Goal: Communication & Community: Answer question/provide support

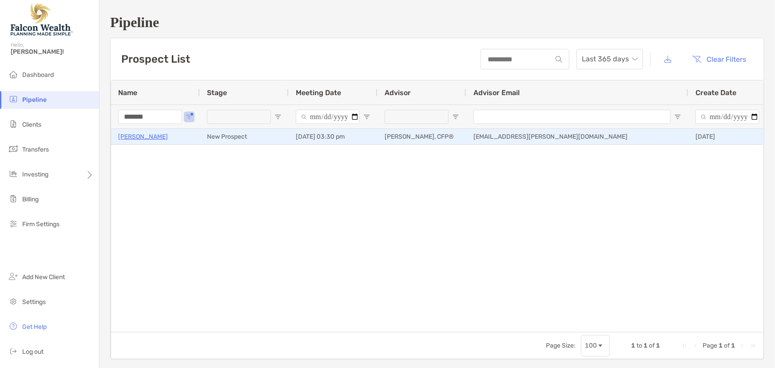
click at [125, 137] on p "[PERSON_NAME]" at bounding box center [143, 136] width 50 height 11
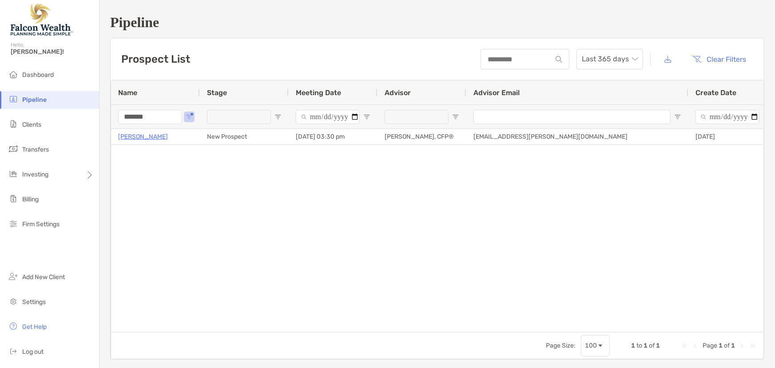
drag, startPoint x: 164, startPoint y: 117, endPoint x: 111, endPoint y: 119, distance: 52.9
click at [111, 119] on div "*******" at bounding box center [155, 116] width 89 height 24
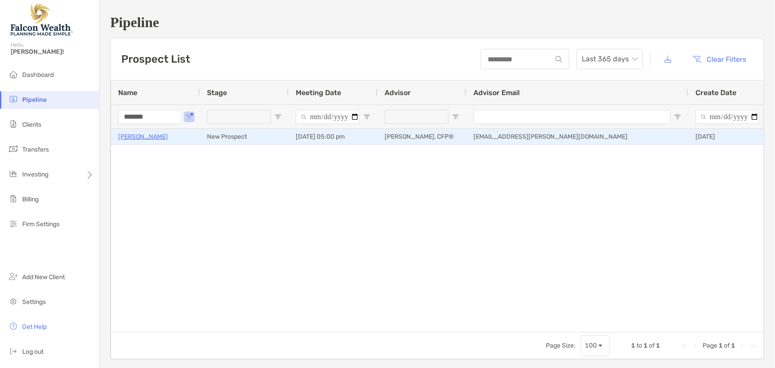
type input "*******"
click at [151, 135] on p "[PERSON_NAME]" at bounding box center [143, 136] width 50 height 11
click at [134, 136] on p "[PERSON_NAME]" at bounding box center [143, 136] width 50 height 11
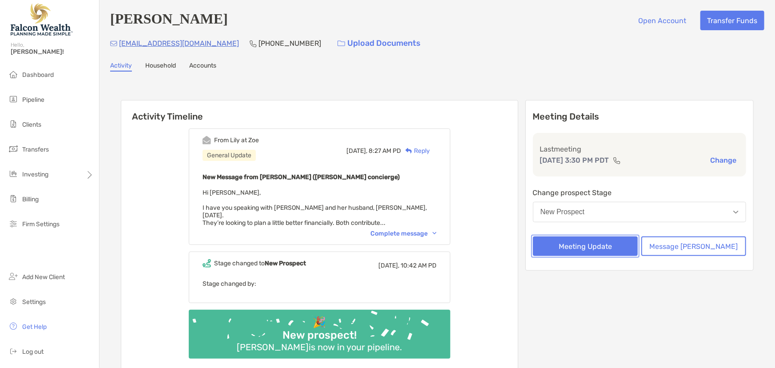
click at [584, 244] on button "Meeting Update" at bounding box center [585, 246] width 105 height 20
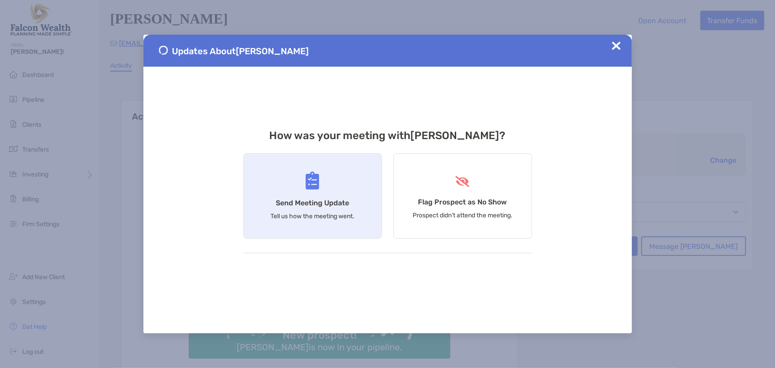
click at [317, 206] on h4 "Send Meeting Update" at bounding box center [312, 202] width 73 height 8
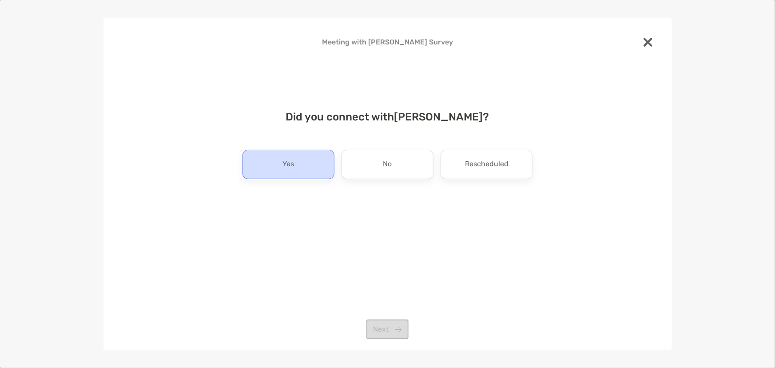
click at [321, 166] on div "Yes" at bounding box center [288, 164] width 92 height 29
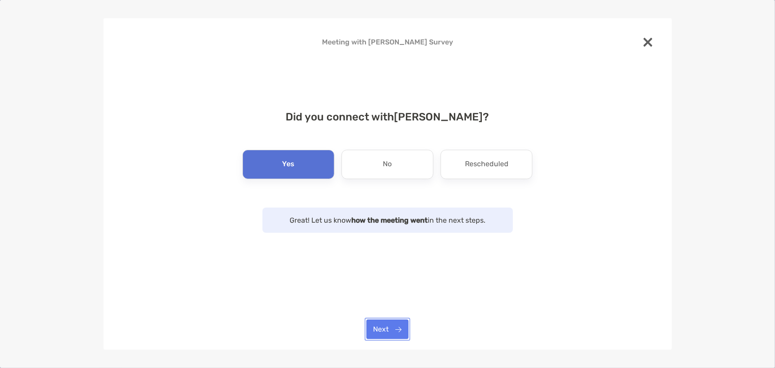
click at [399, 332] on button "Next" at bounding box center [387, 329] width 42 height 20
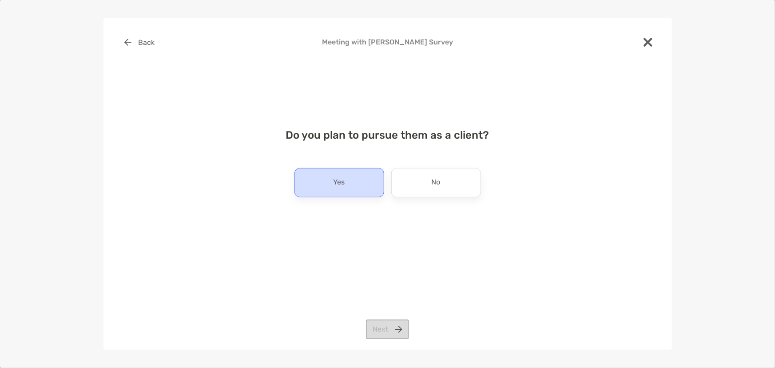
click at [359, 187] on div "Yes" at bounding box center [339, 182] width 90 height 29
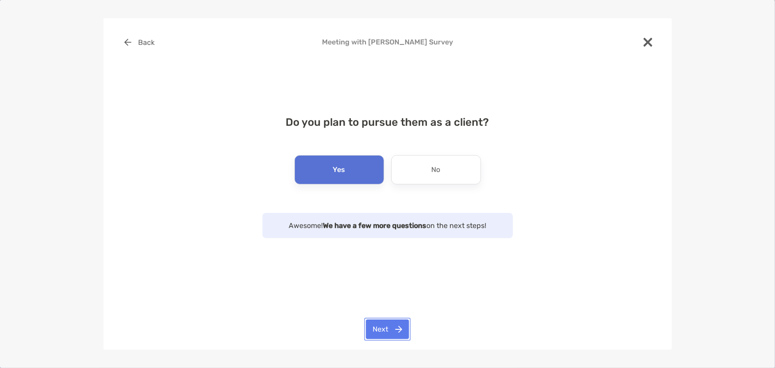
click at [402, 335] on button "Next" at bounding box center [387, 329] width 43 height 20
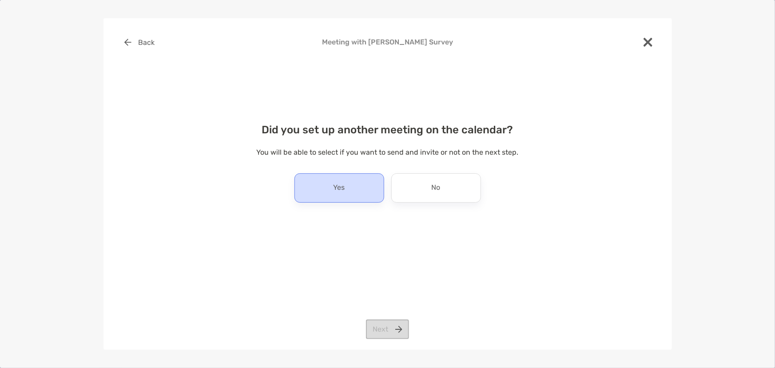
click at [365, 195] on div "Yes" at bounding box center [339, 187] width 90 height 29
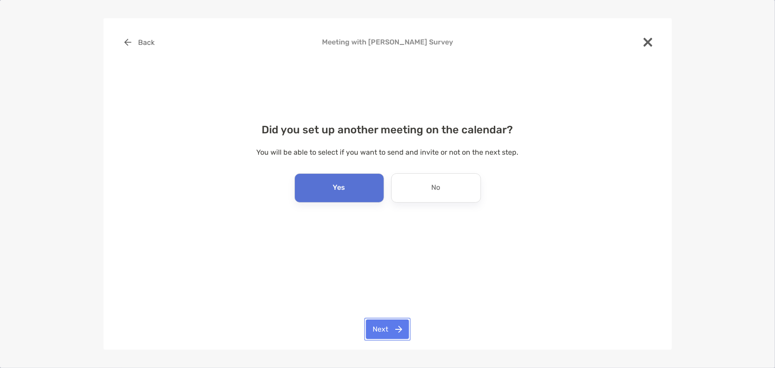
click at [399, 329] on button "Next" at bounding box center [387, 329] width 43 height 20
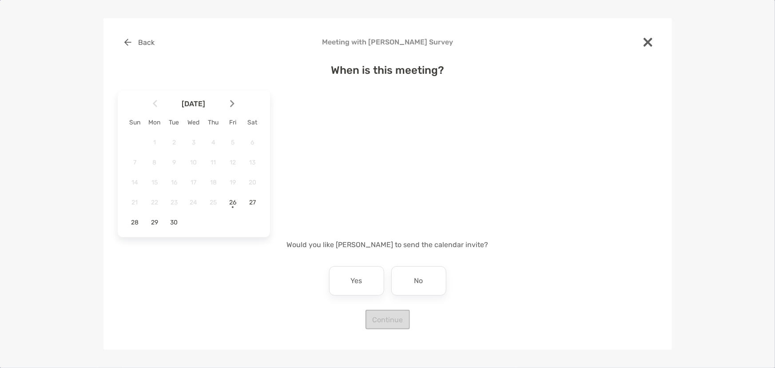
click at [233, 105] on img at bounding box center [232, 104] width 4 height 8
click at [229, 167] on div "10" at bounding box center [232, 162] width 15 height 15
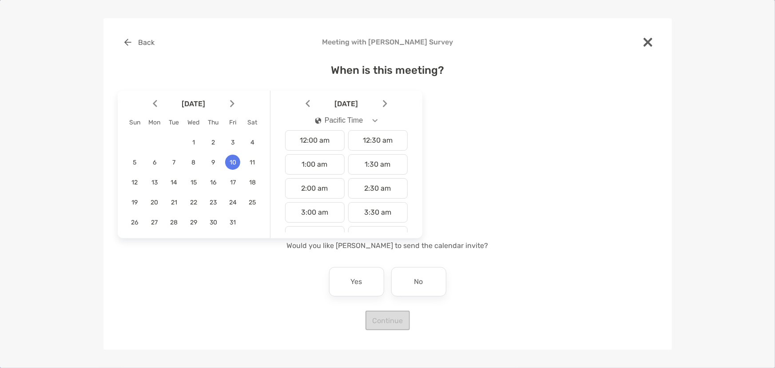
click at [368, 121] on button "Pacific Time" at bounding box center [346, 120] width 78 height 20
click at [346, 188] on div "Mountain Time" at bounding box center [343, 188] width 56 height 8
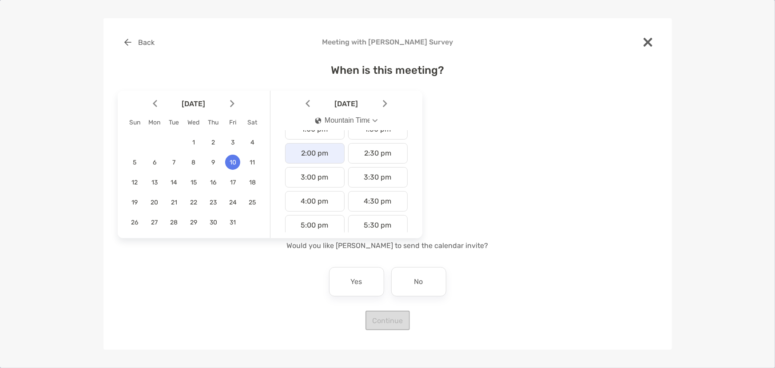
click at [325, 155] on div "2:00 pm" at bounding box center [314, 153] width 59 height 20
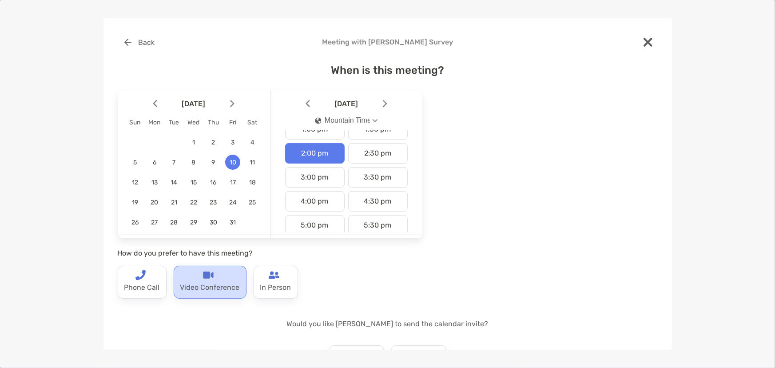
click at [215, 287] on p "Video Conference" at bounding box center [209, 287] width 59 height 14
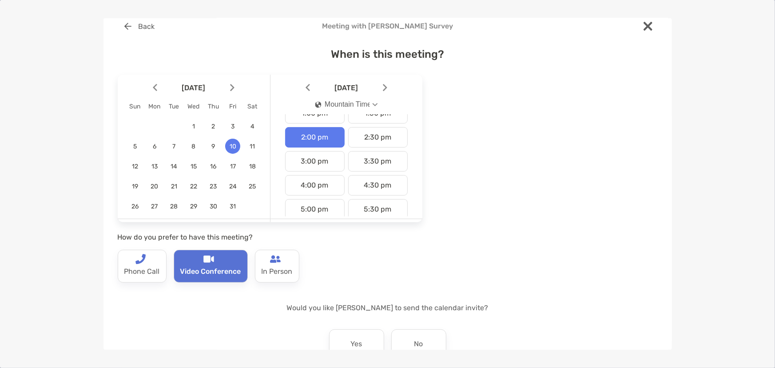
scroll to position [72, 0]
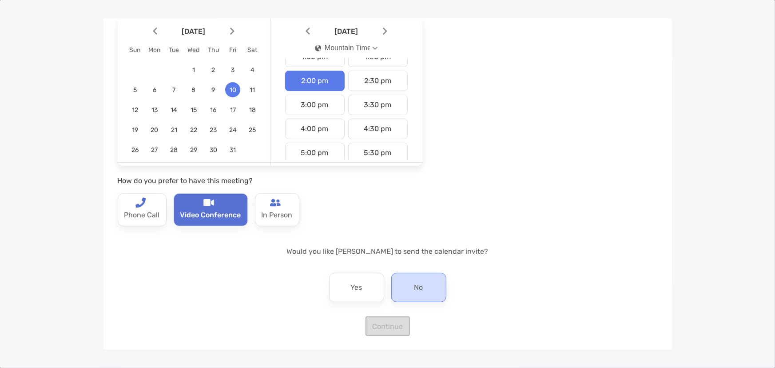
click at [404, 287] on div "No" at bounding box center [418, 287] width 55 height 29
click at [376, 326] on button "Continue" at bounding box center [387, 326] width 44 height 20
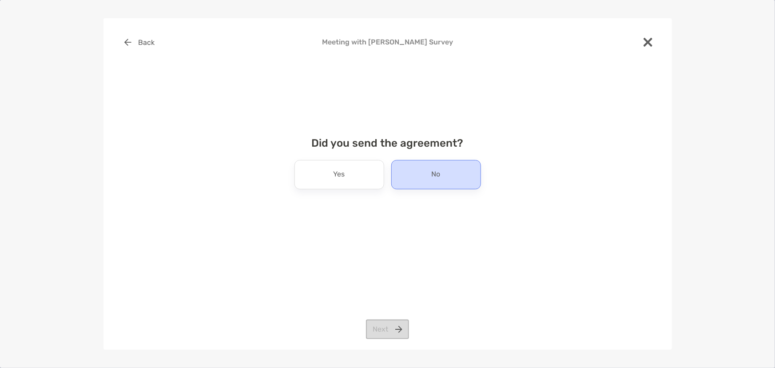
click at [429, 178] on div "No" at bounding box center [436, 174] width 90 height 29
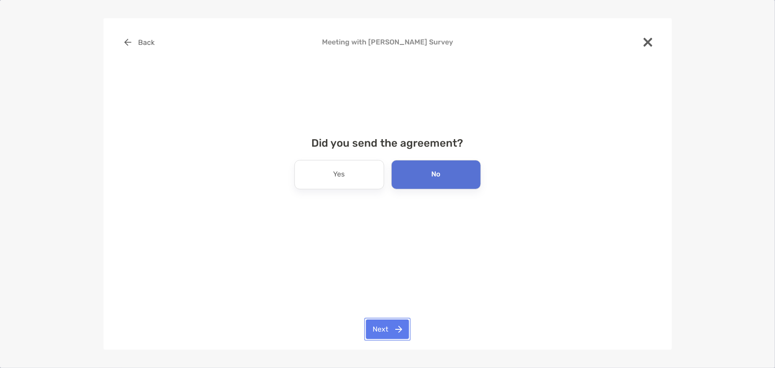
click at [389, 332] on button "Next" at bounding box center [387, 329] width 43 height 20
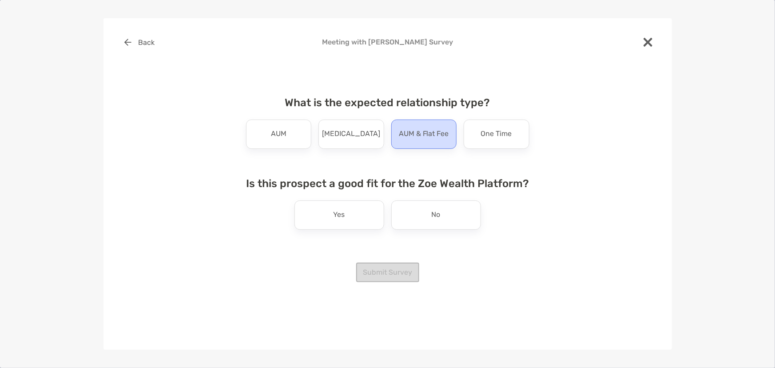
click at [401, 138] on p "AUM & Flat Fee" at bounding box center [424, 134] width 50 height 14
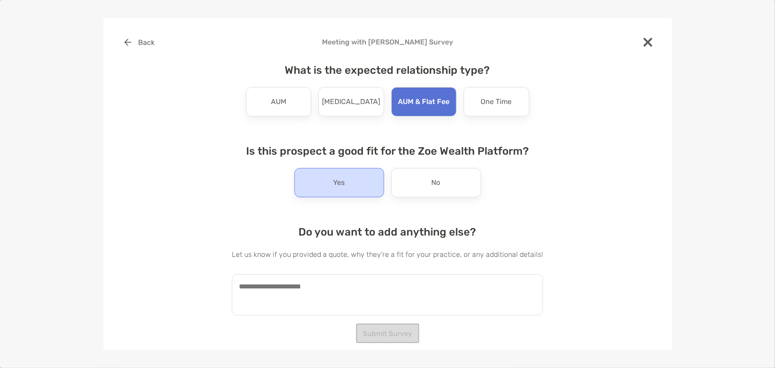
click at [360, 179] on div "Yes" at bounding box center [339, 182] width 90 height 29
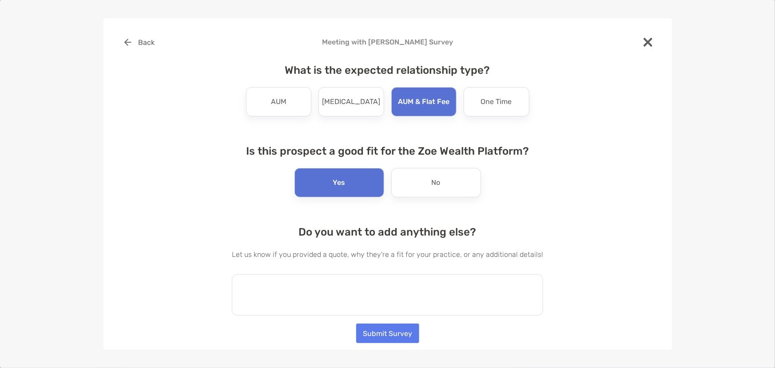
click at [355, 299] on textarea at bounding box center [387, 294] width 311 height 41
paste textarea "**********"
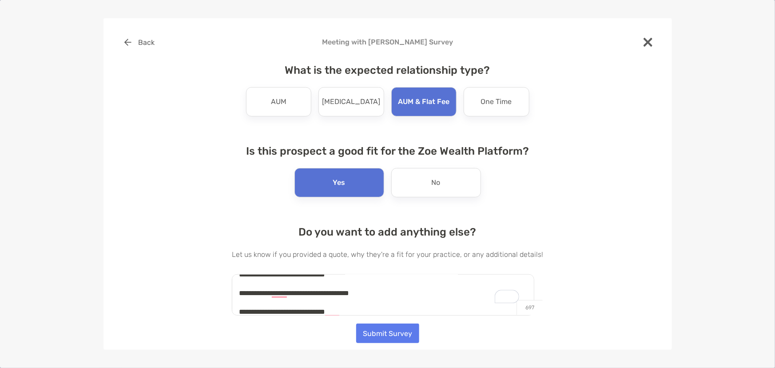
scroll to position [77, 0]
type textarea "**********"
click at [392, 332] on button "Submit Survey" at bounding box center [387, 333] width 63 height 20
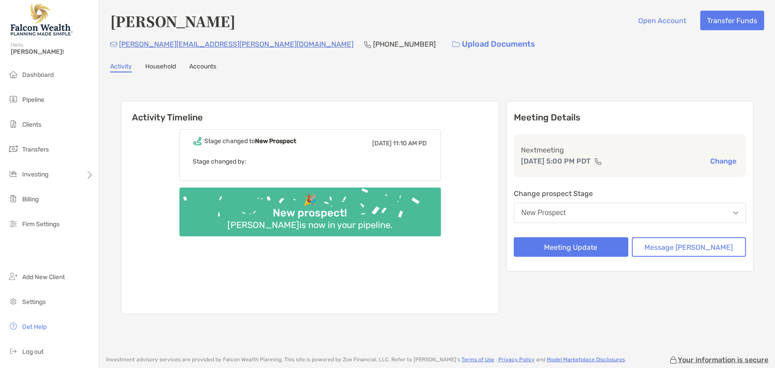
click at [163, 67] on link "Household" at bounding box center [160, 68] width 31 height 10
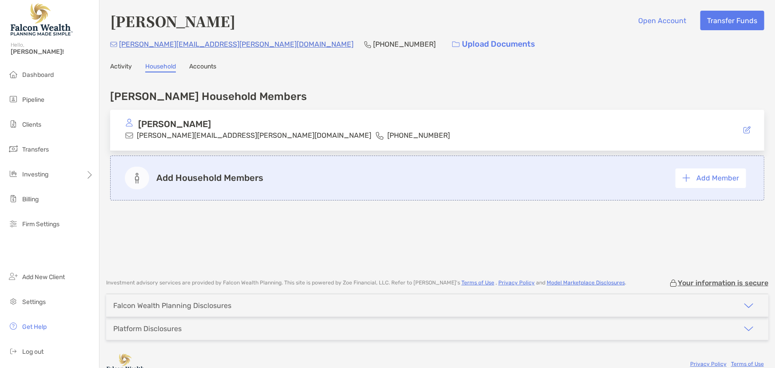
click at [115, 66] on link "Activity" at bounding box center [121, 68] width 22 height 10
